Goal: Task Accomplishment & Management: Use online tool/utility

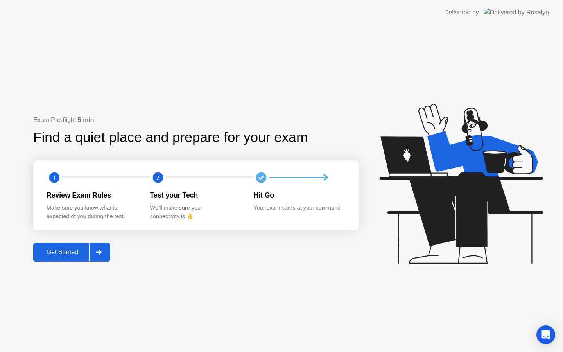
click at [59, 249] on div "Get Started" at bounding box center [63, 252] width 54 height 7
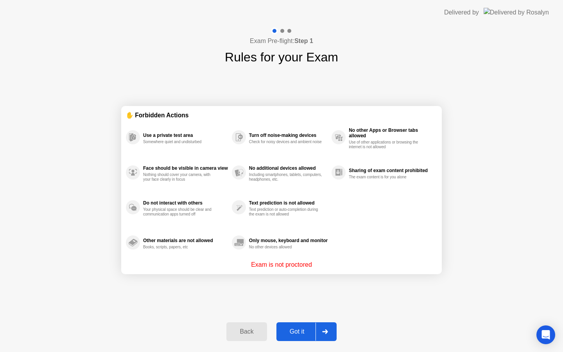
click at [304, 328] on div "Got it" at bounding box center [297, 331] width 37 height 7
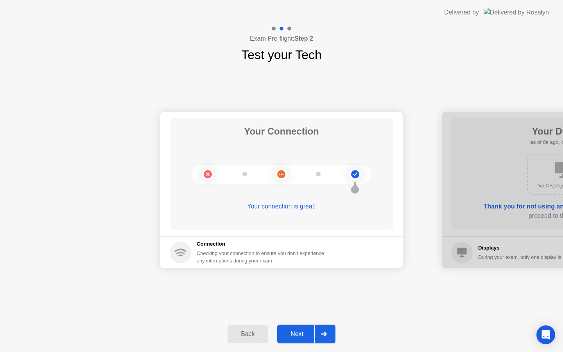
click at [304, 328] on button "Next" at bounding box center [306, 333] width 58 height 19
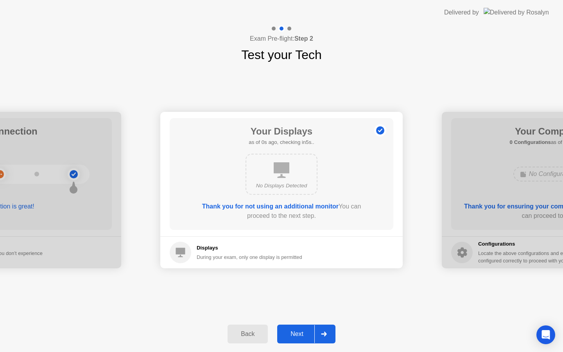
click at [304, 328] on button "Next" at bounding box center [306, 333] width 58 height 19
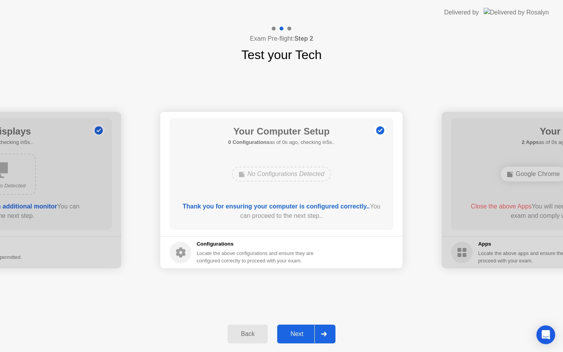
click at [304, 328] on button "Next" at bounding box center [306, 333] width 58 height 19
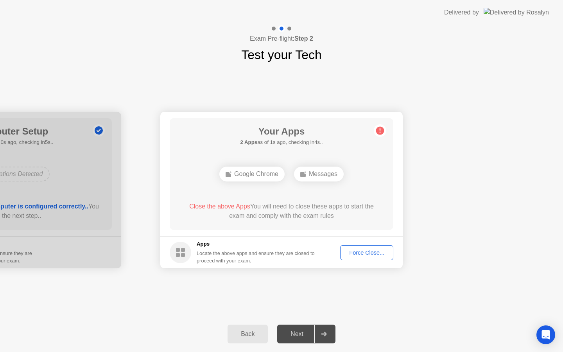
click at [356, 253] on div "Force Close..." at bounding box center [367, 252] width 48 height 6
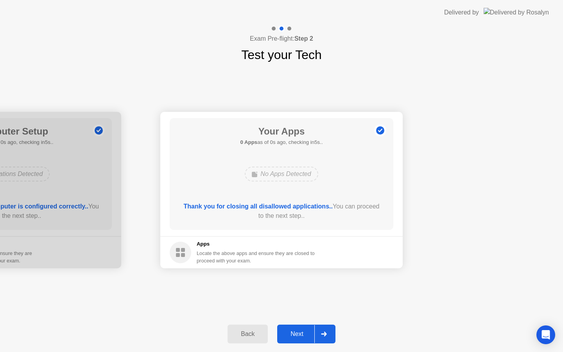
click at [293, 327] on button "Next" at bounding box center [306, 333] width 58 height 19
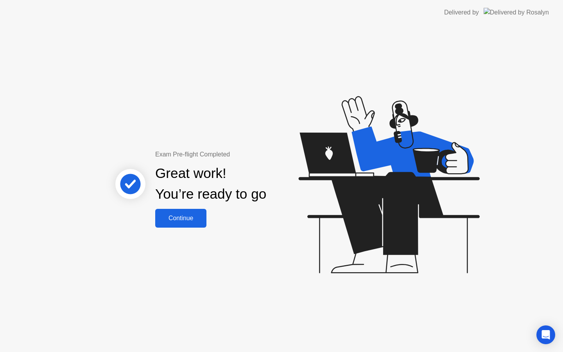
click at [186, 220] on div "Continue" at bounding box center [180, 218] width 47 height 7
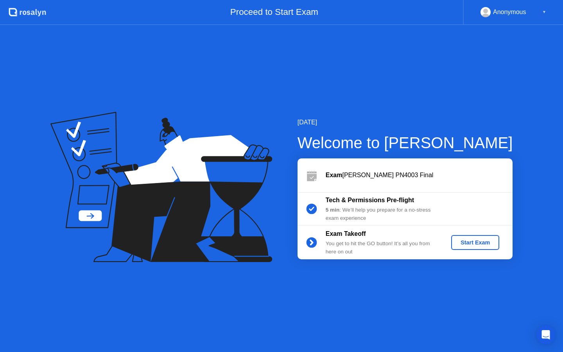
click at [477, 240] on div "Start Exam" at bounding box center [475, 242] width 42 height 6
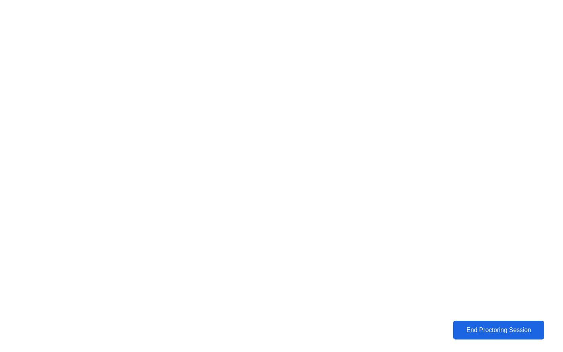
click at [475, 328] on div "End Proctoring Session" at bounding box center [498, 329] width 93 height 7
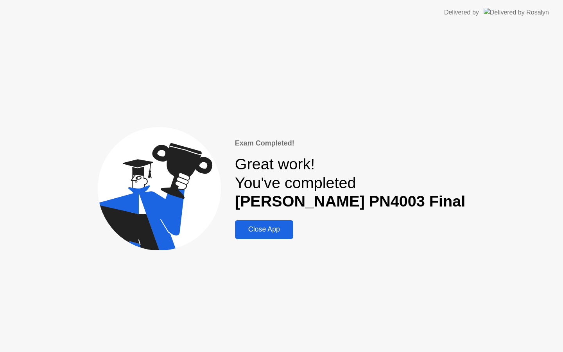
click at [272, 235] on button "Close App" at bounding box center [264, 229] width 58 height 19
